Goal: Task Accomplishment & Management: Manage account settings

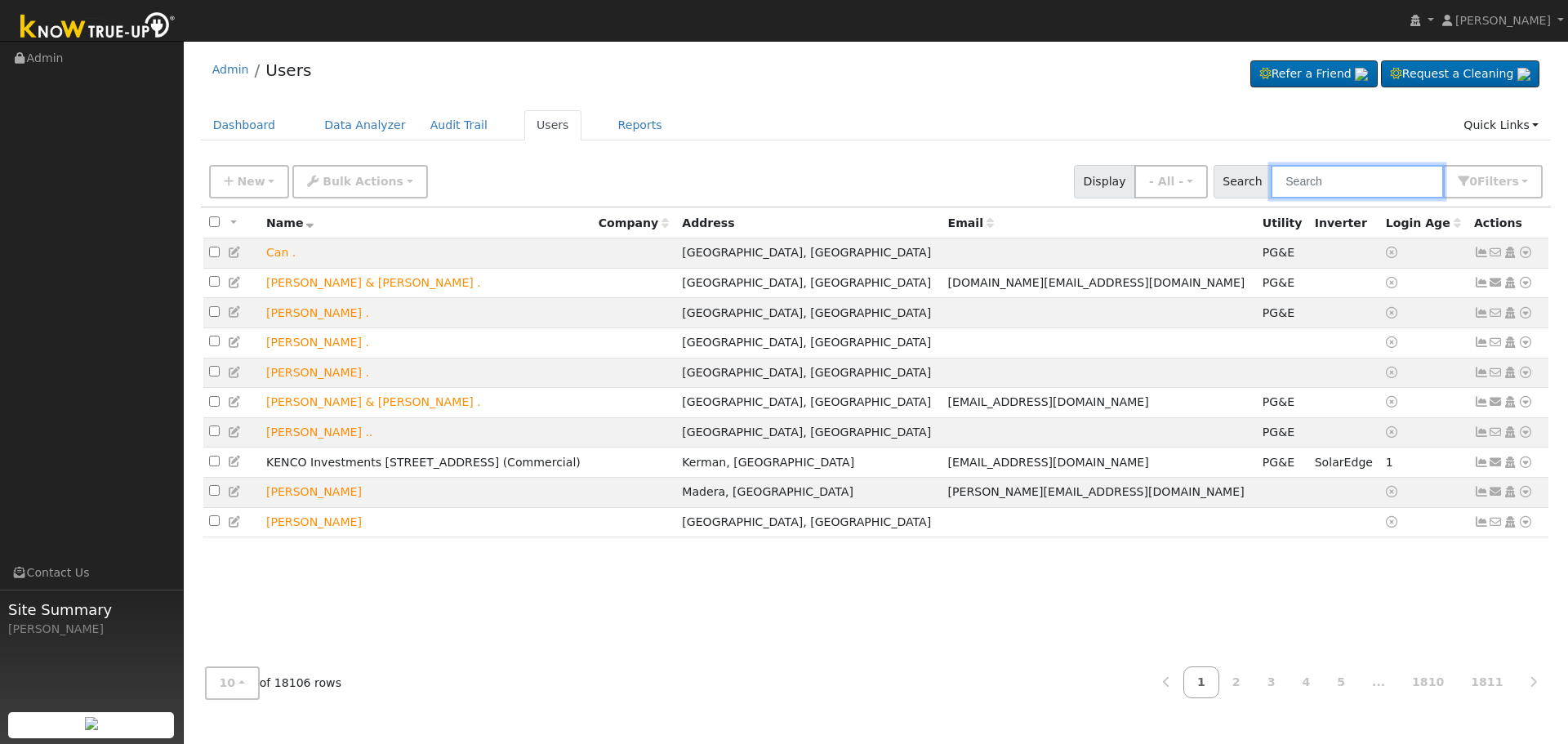
click at [1339, 179] on input "text" at bounding box center [1357, 181] width 173 height 34
paste input "[PERSON_NAME]"
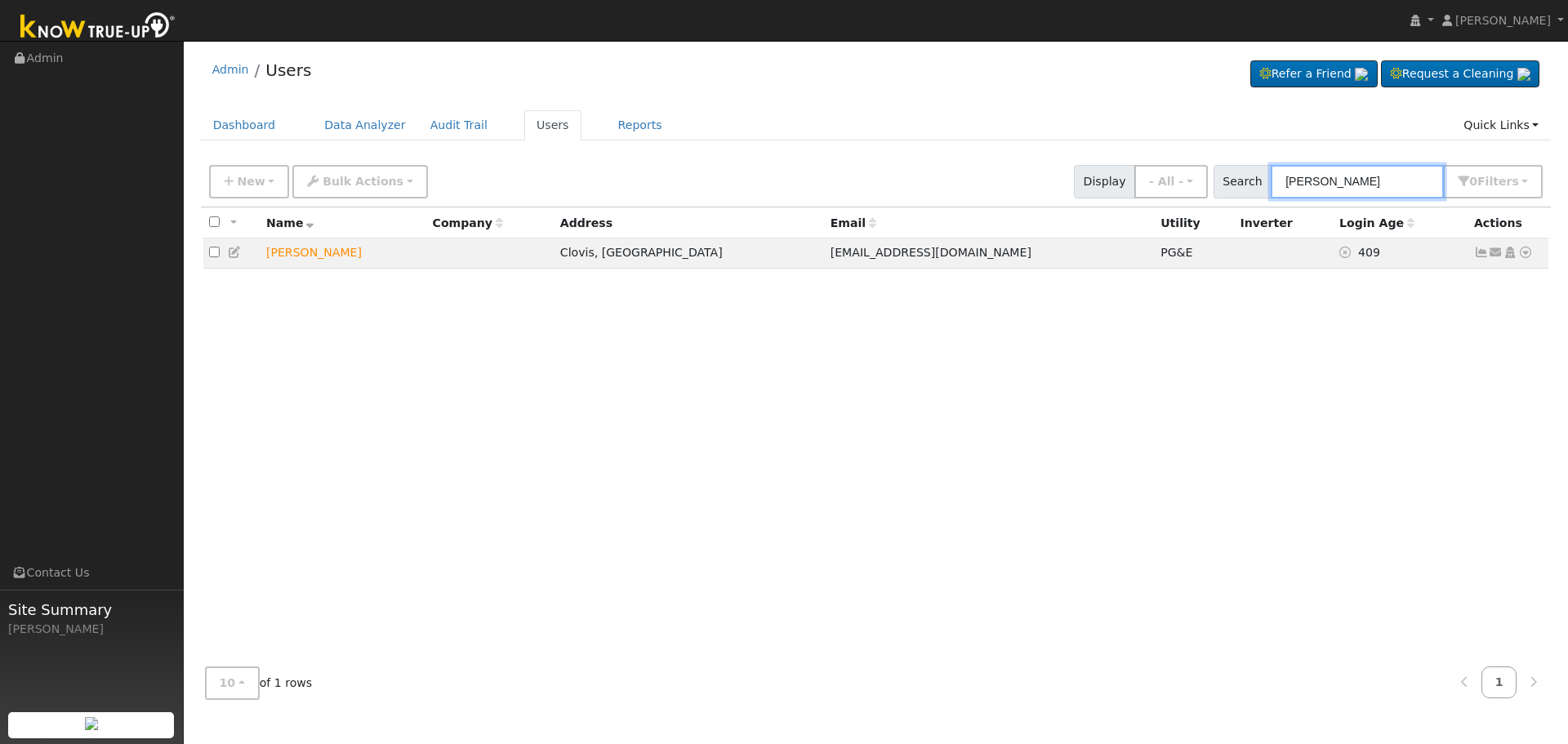
type input "[PERSON_NAME]"
drag, startPoint x: 1385, startPoint y: 179, endPoint x: 794, endPoint y: 165, distance: 591.2
click at [805, 167] on div "New Add User Quick Add Quick Connect Quick Convert Lead Bulk Actions Send Email…" at bounding box center [875, 179] width 1340 height 39
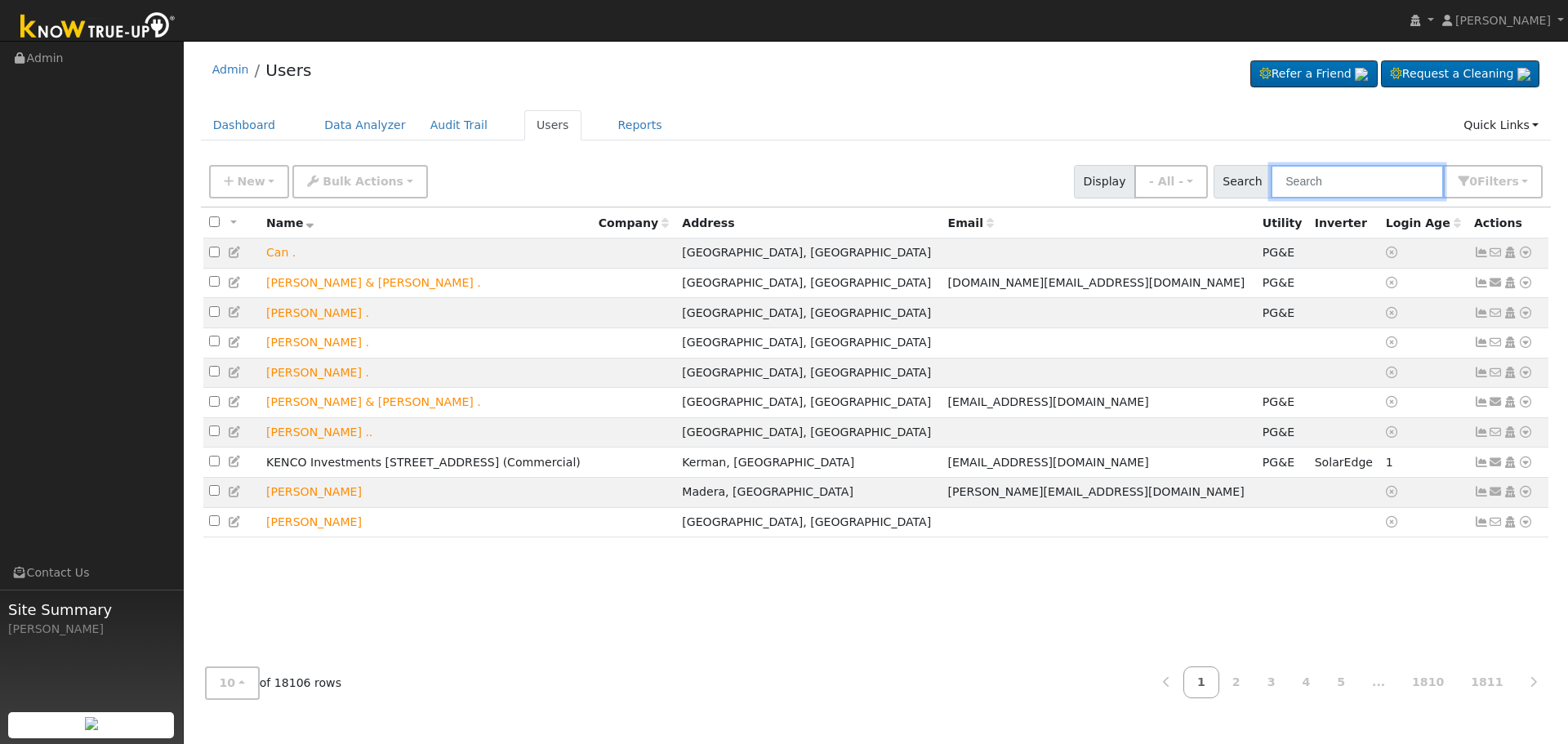
click at [1363, 187] on input "text" at bounding box center [1357, 181] width 173 height 34
paste input "[PERSON_NAME]"
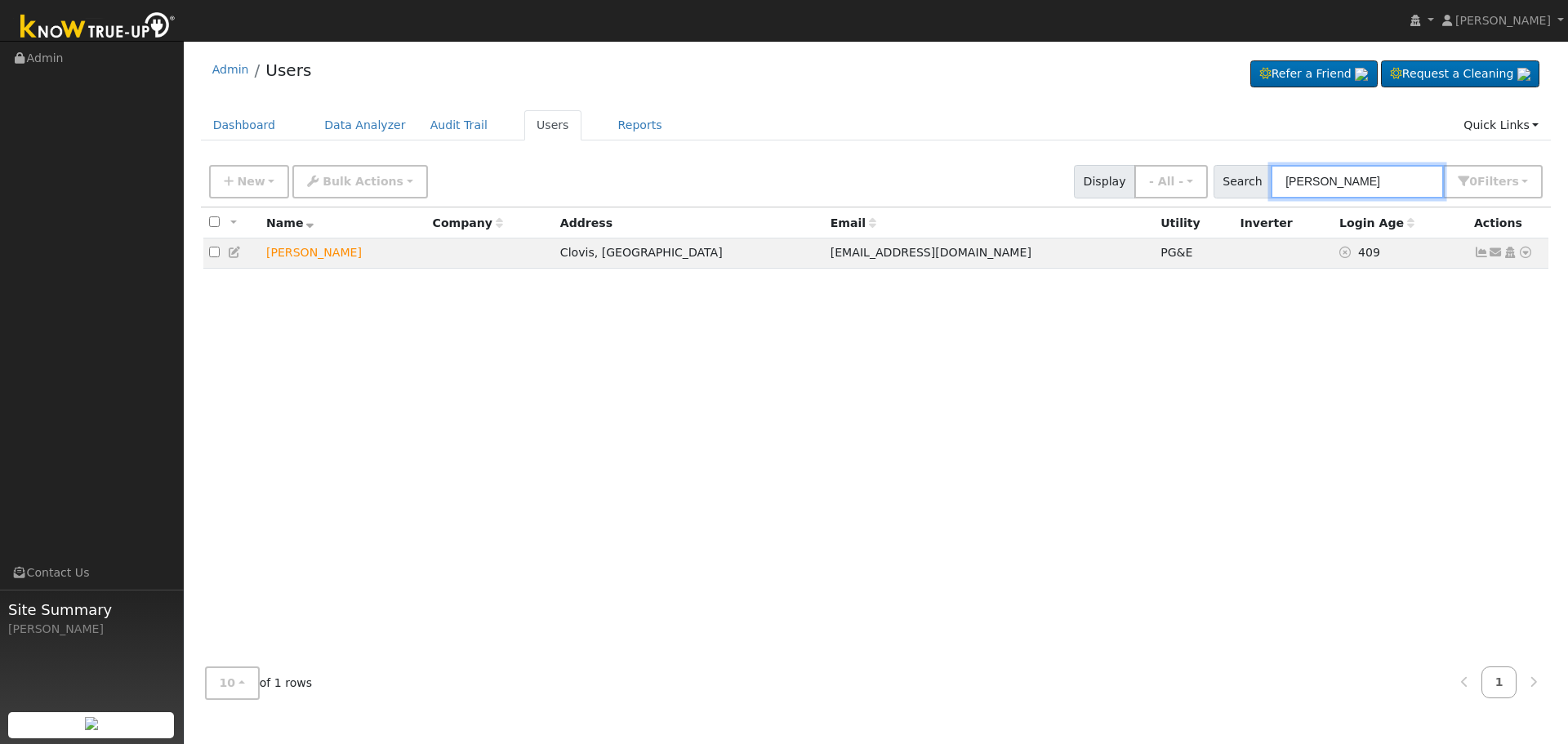
type input "[PERSON_NAME]"
click at [1529, 256] on icon at bounding box center [1525, 252] width 14 height 12
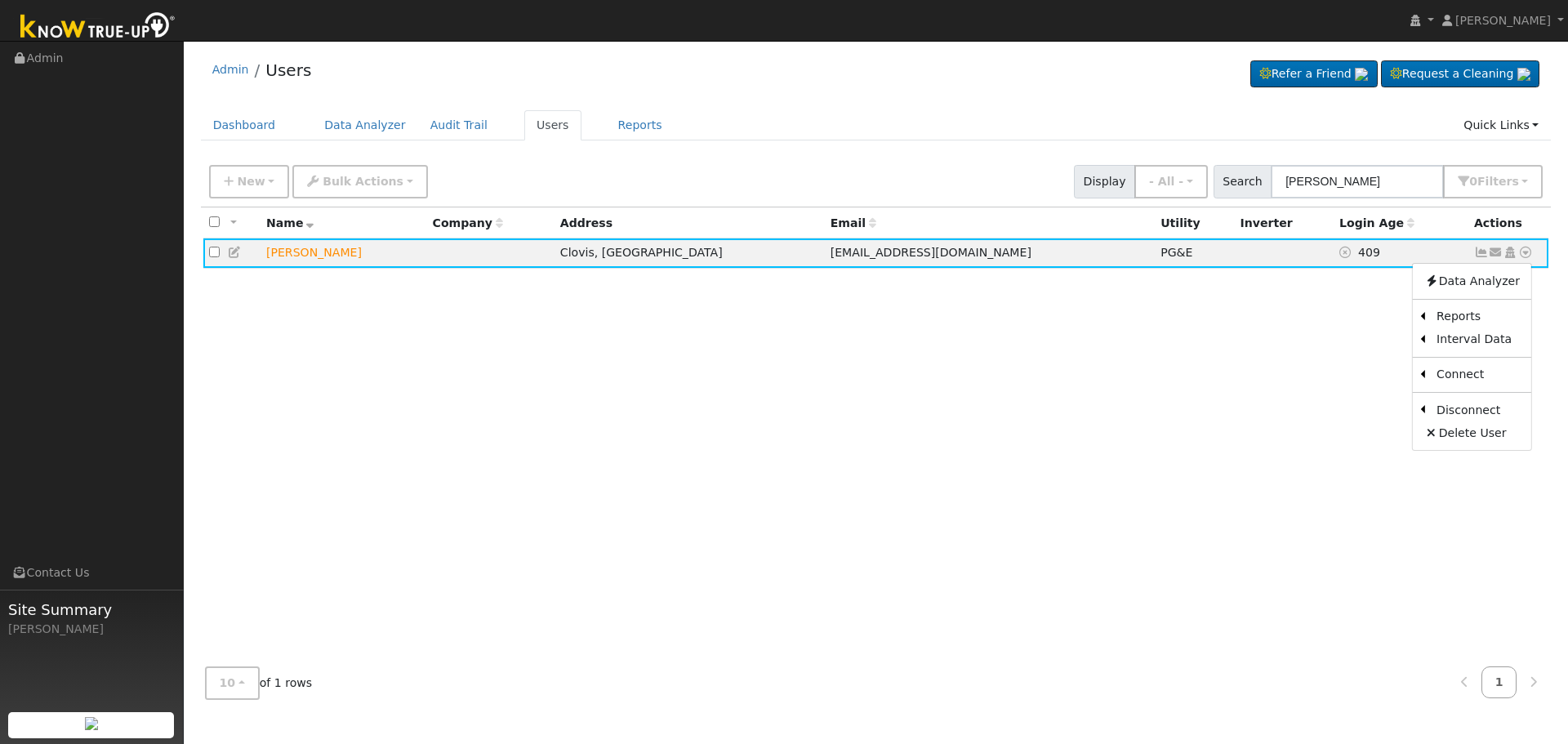
click at [1147, 335] on div "All None All on page None on page Name Company Address Email Utility Inverter L…" at bounding box center [876, 430] width 1351 height 447
click at [1479, 252] on icon at bounding box center [1481, 252] width 14 height 12
click at [1480, 256] on icon at bounding box center [1481, 252] width 14 height 12
click at [1295, 402] on div "All None All on page None on page Name Company Address Email Utility Inverter L…" at bounding box center [876, 430] width 1351 height 447
click at [1479, 253] on icon at bounding box center [1481, 252] width 14 height 12
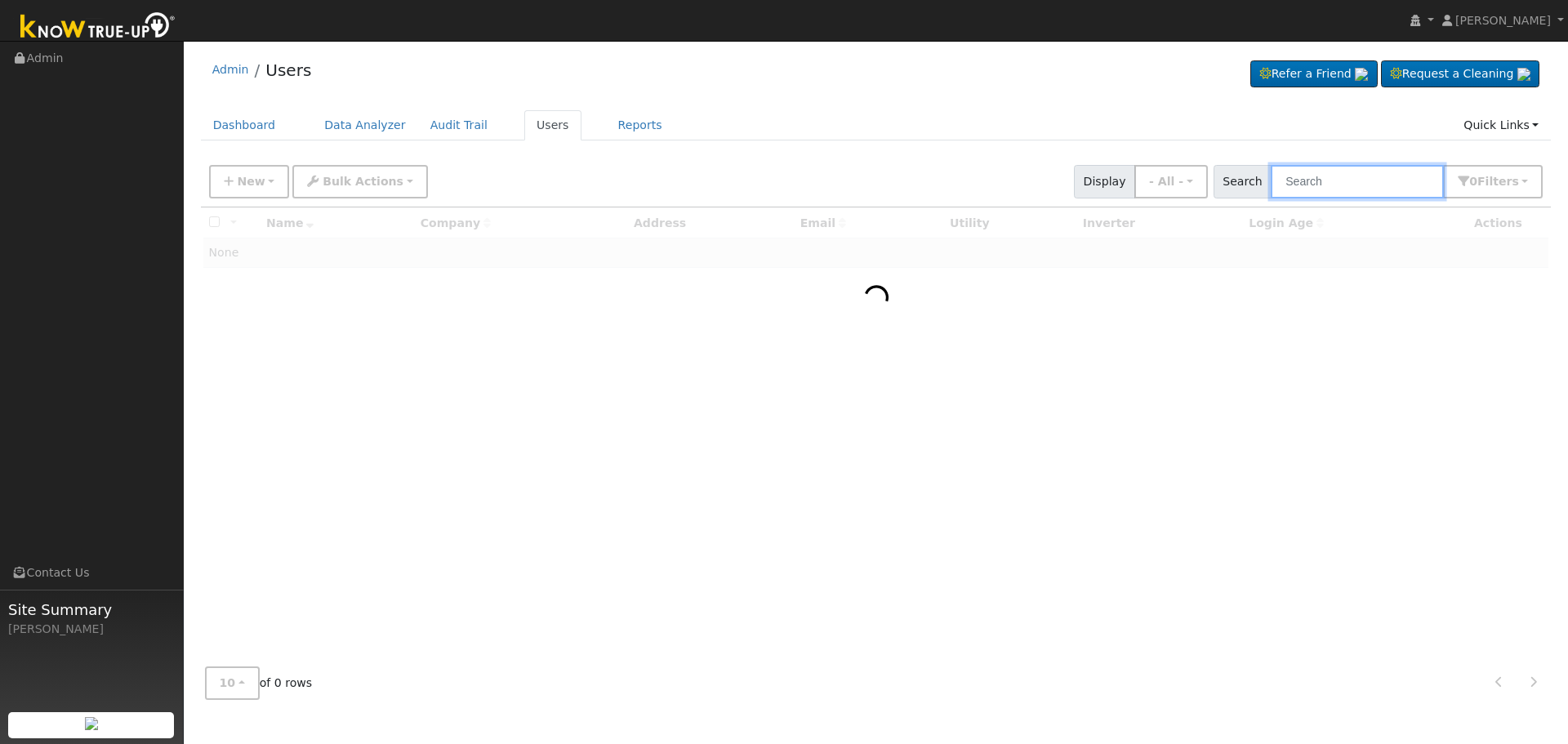
click at [1368, 191] on input "text" at bounding box center [1357, 181] width 173 height 34
paste input "[PERSON_NAME]"
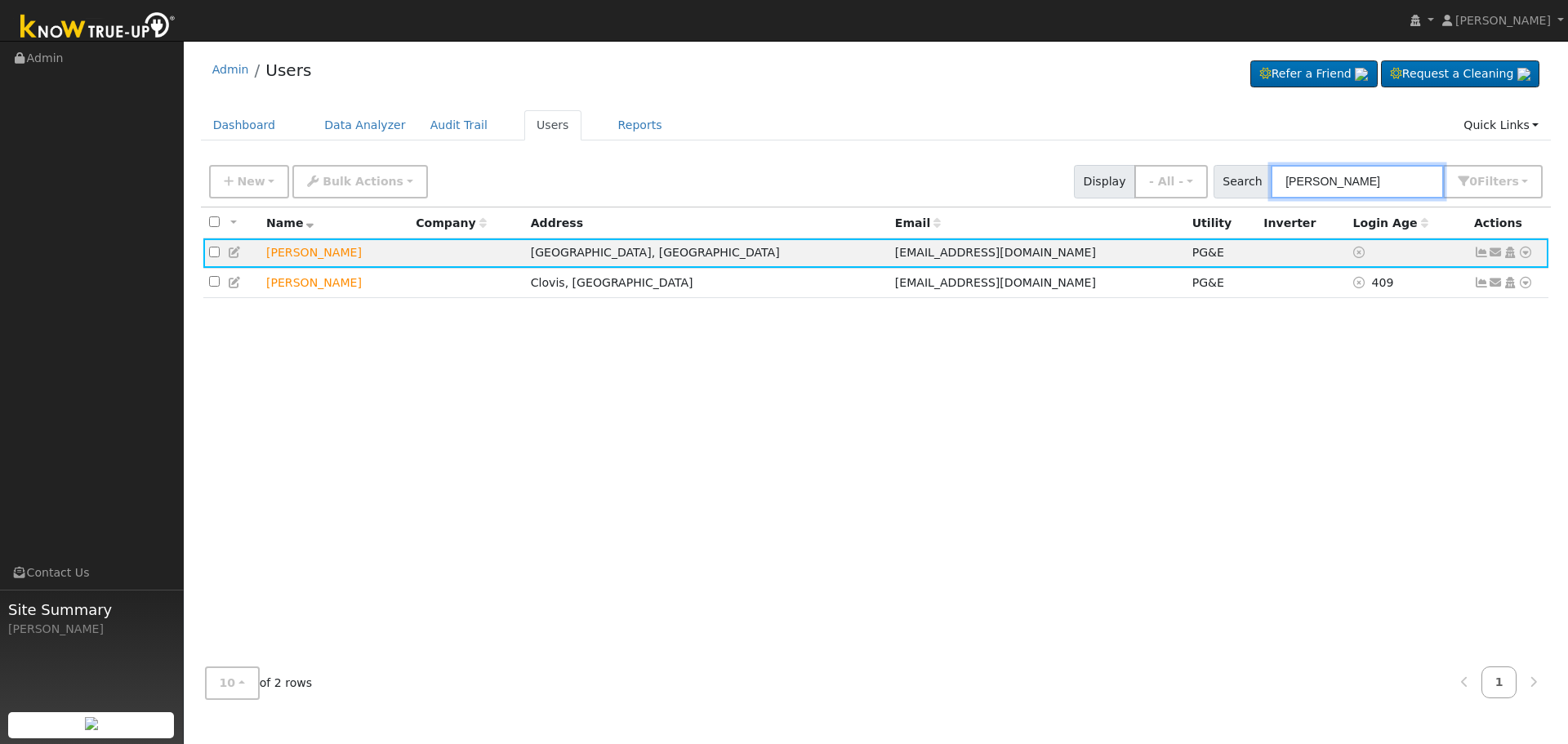
type input "[PERSON_NAME]"
click at [1289, 472] on div "All None All on page None on page Name Company Address Email Utility Inverter L…" at bounding box center [876, 430] width 1351 height 447
click at [1377, 324] on div "All None All on page None on page Name Company Address Email Utility Inverter L…" at bounding box center [876, 430] width 1351 height 447
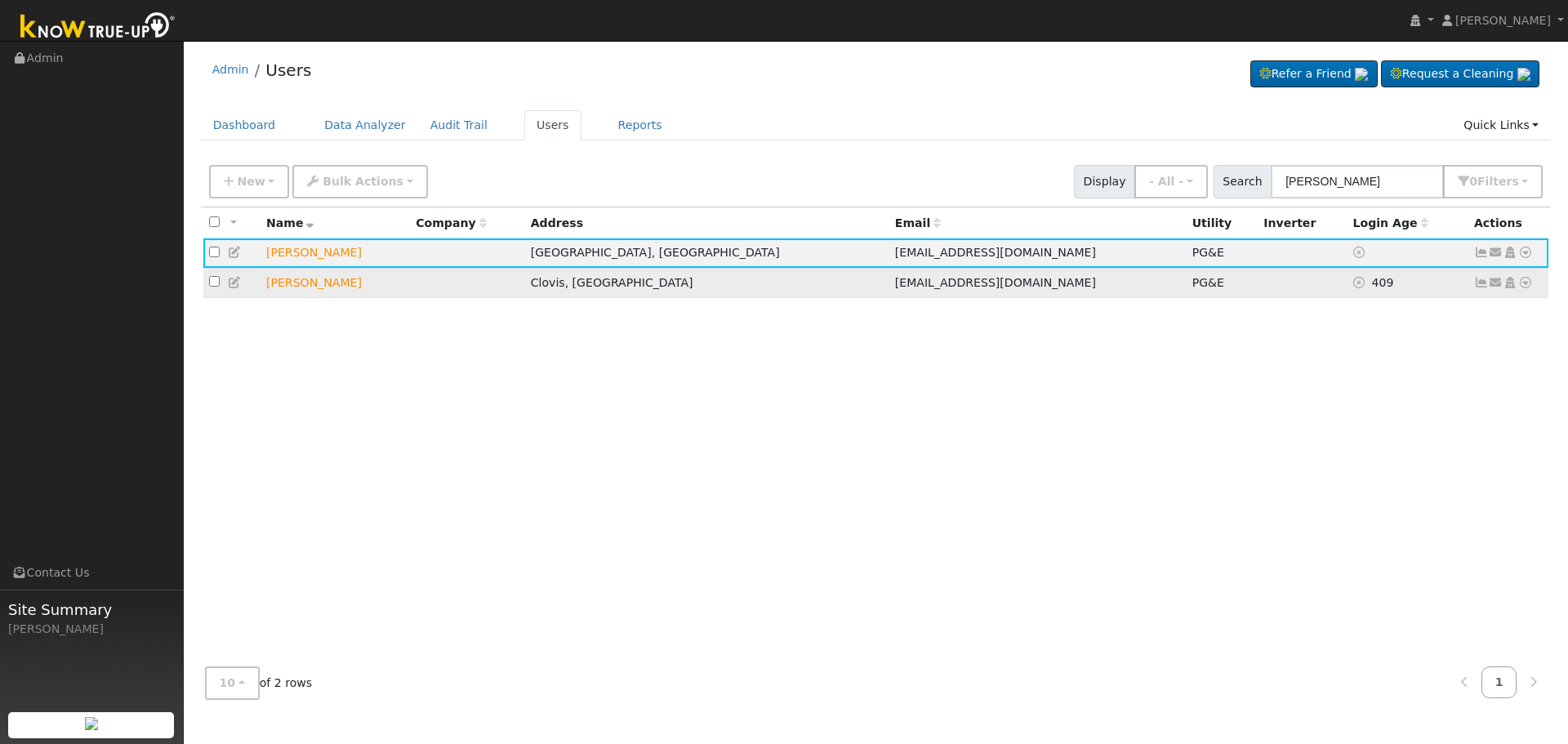
click at [1477, 286] on icon at bounding box center [1481, 283] width 14 height 12
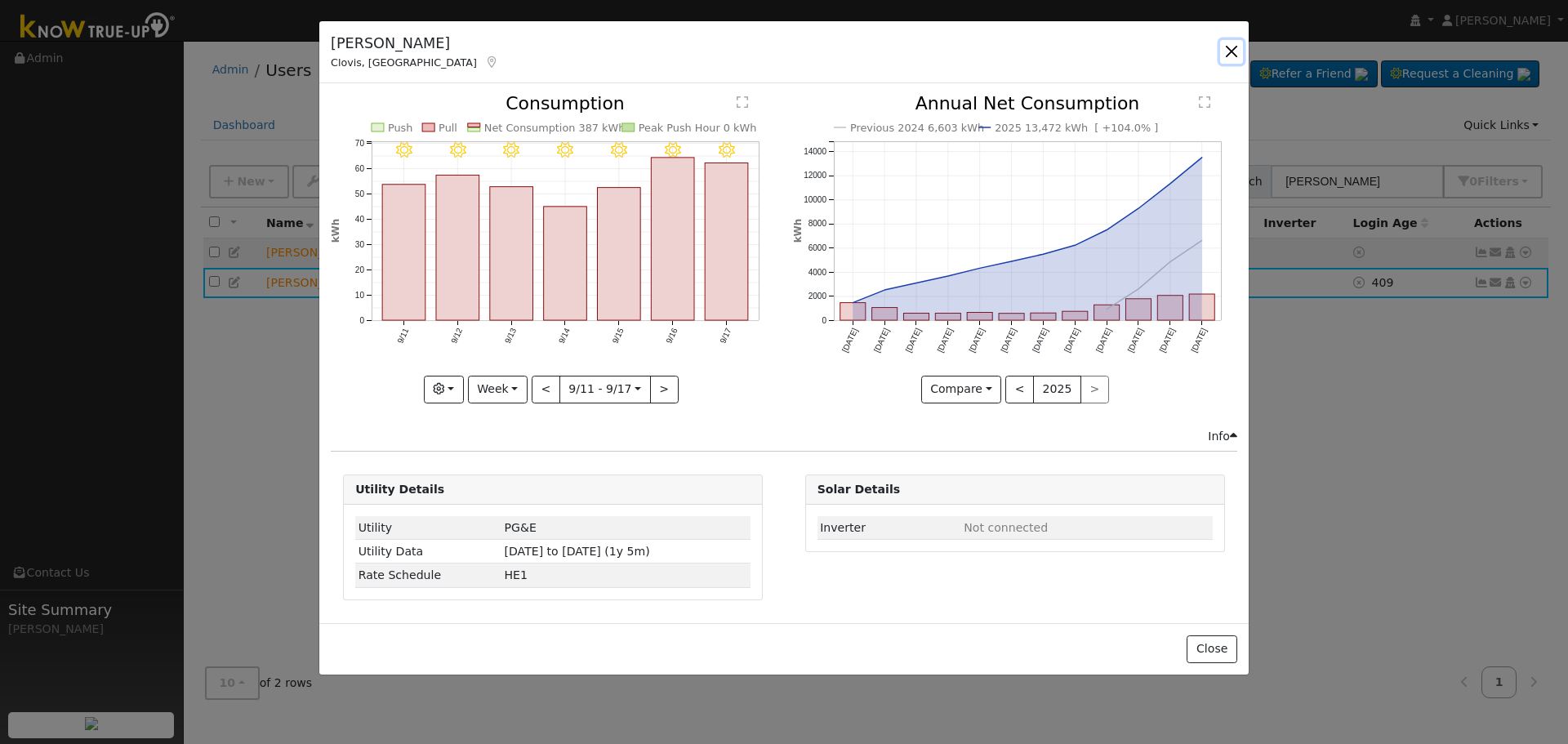
click at [1231, 50] on button "button" at bounding box center [1231, 51] width 23 height 23
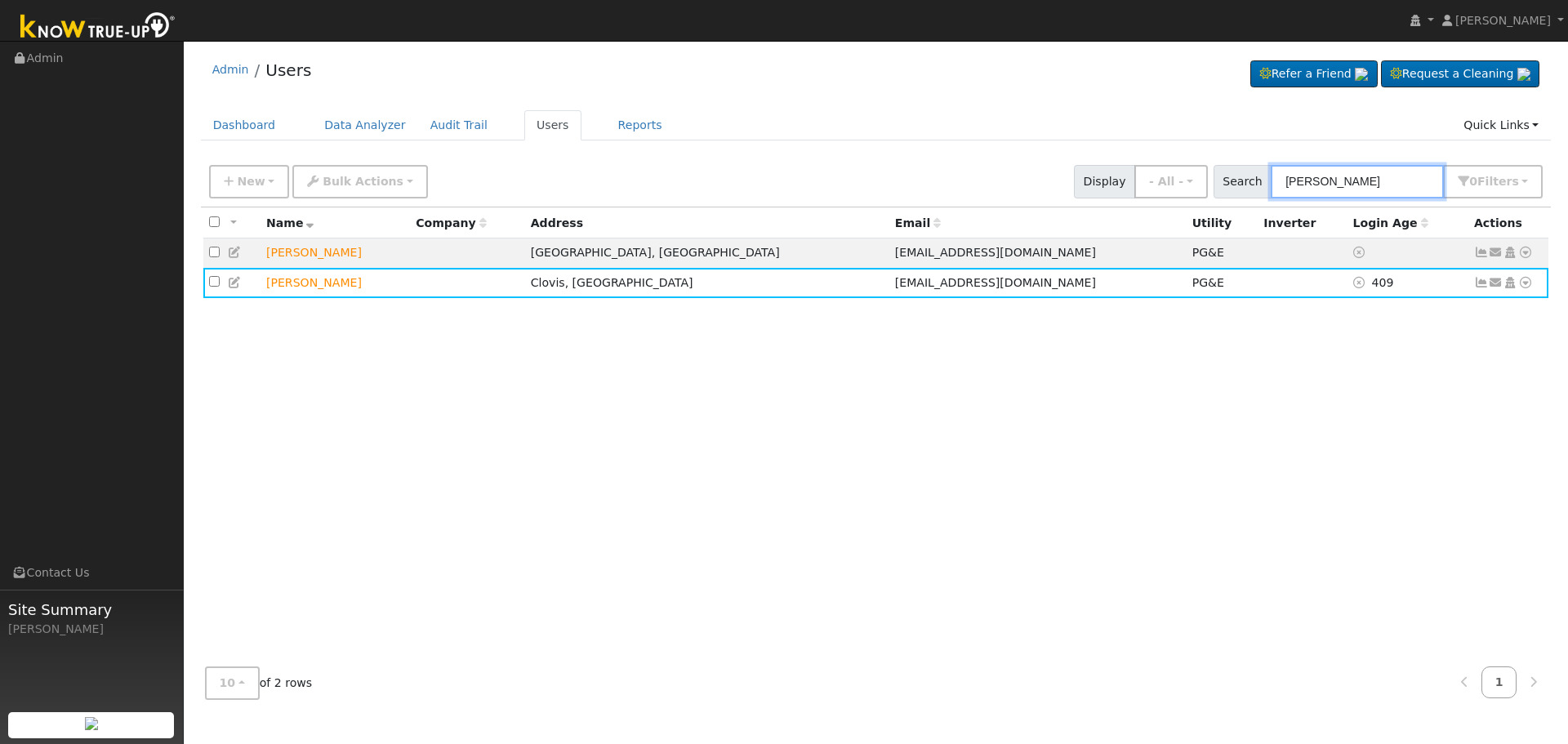
drag, startPoint x: 1389, startPoint y: 180, endPoint x: 980, endPoint y: 158, distance: 409.6
click at [980, 158] on div "New Add User Quick Add Quick Connect Quick Convert Lead Bulk Actions Send Email…" at bounding box center [876, 181] width 1351 height 50
